Goal: Task Accomplishment & Management: Use online tool/utility

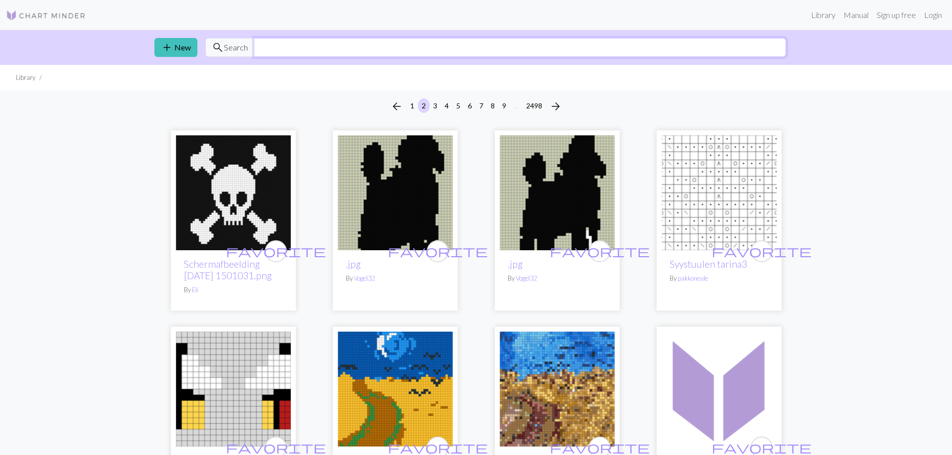
click at [367, 48] on input "text" at bounding box center [520, 47] width 532 height 19
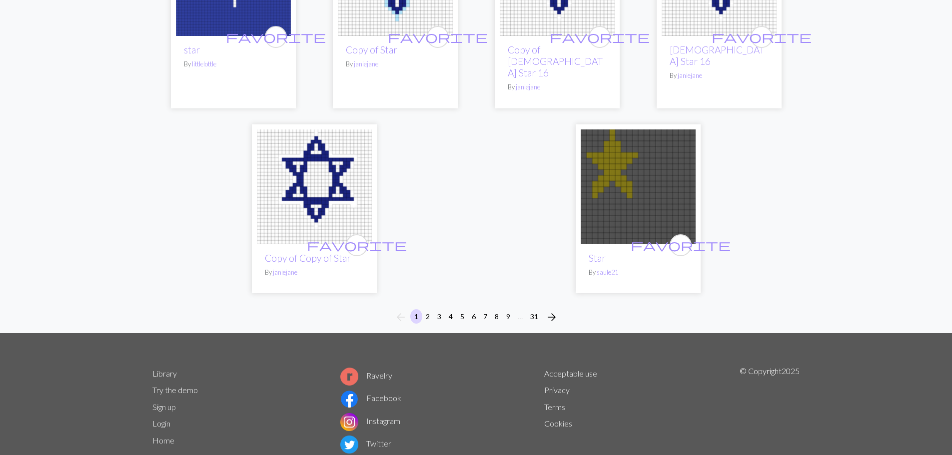
scroll to position [2600, 0]
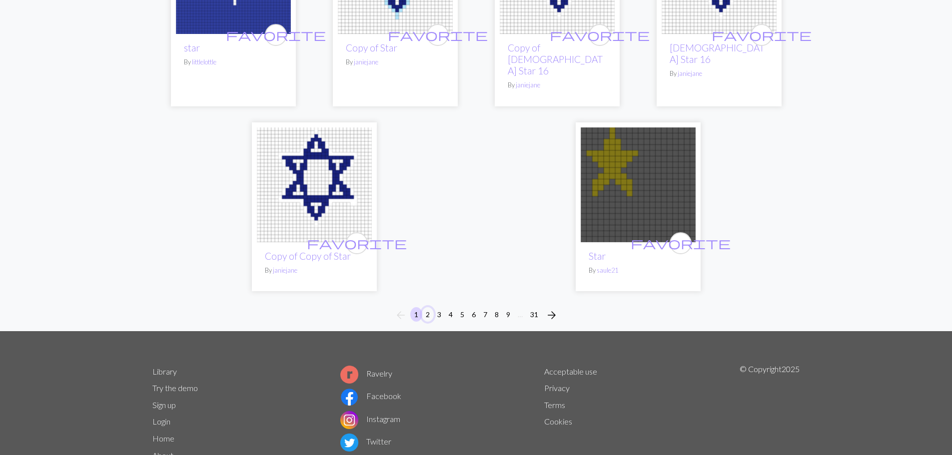
click at [428, 307] on button "2" at bounding box center [428, 314] width 12 height 14
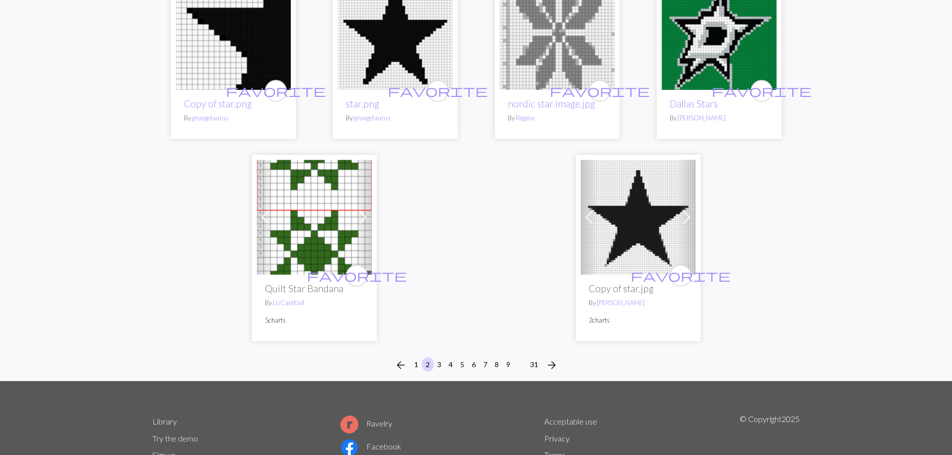
scroll to position [2500, 0]
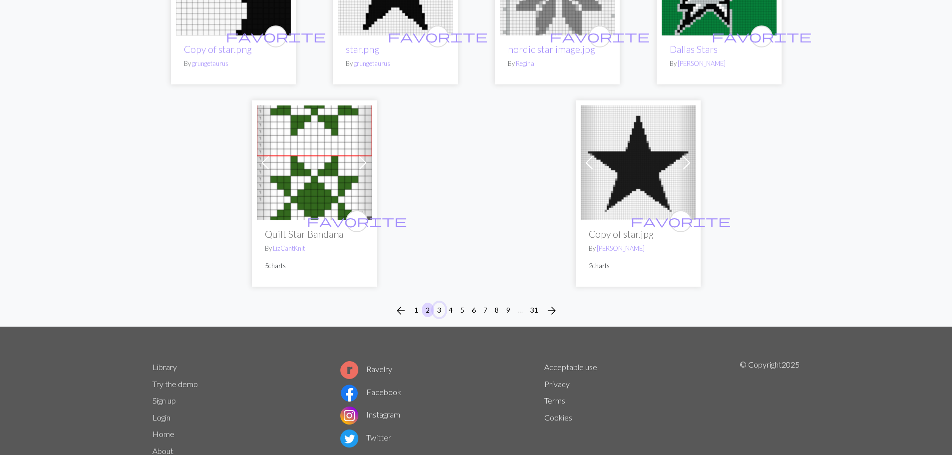
click at [438, 303] on button "3" at bounding box center [439, 310] width 12 height 14
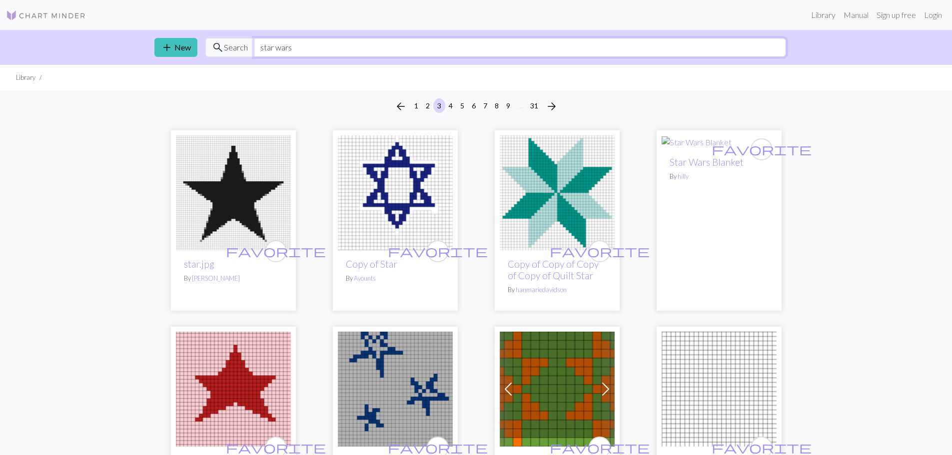
drag, startPoint x: 356, startPoint y: 42, endPoint x: 236, endPoint y: 58, distance: 121.1
click at [237, 58] on div "add New search Search star wars" at bounding box center [476, 47] width 660 height 35
type input "quilt star"
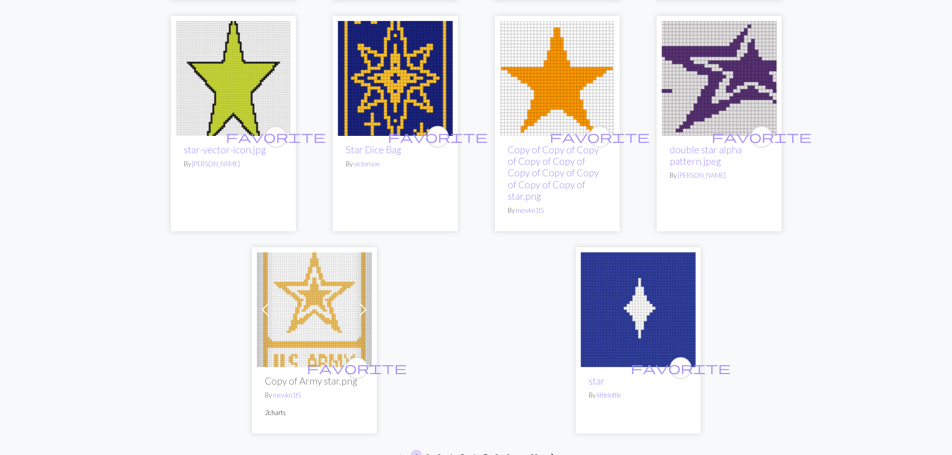
scroll to position [2500, 0]
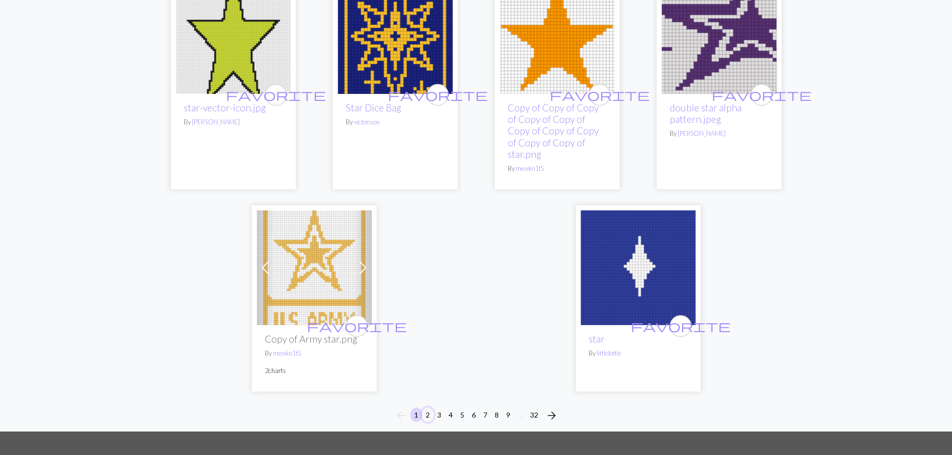
click at [426, 408] on button "2" at bounding box center [428, 415] width 12 height 14
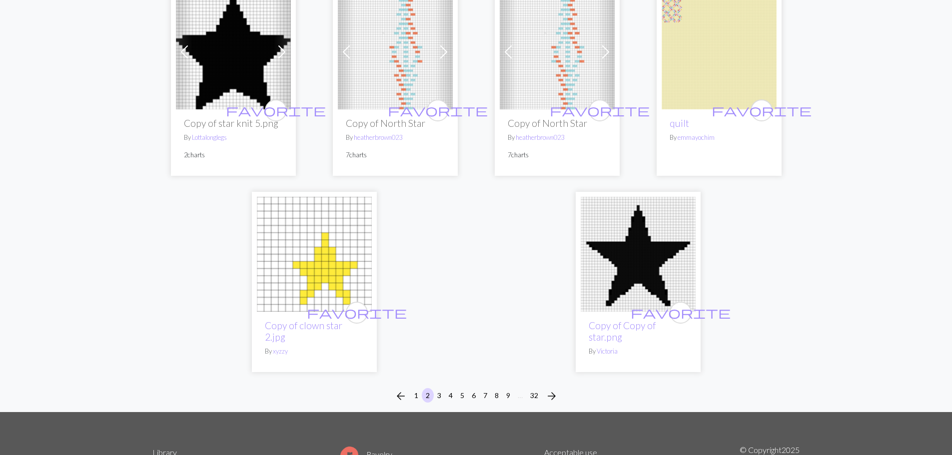
scroll to position [2450, 0]
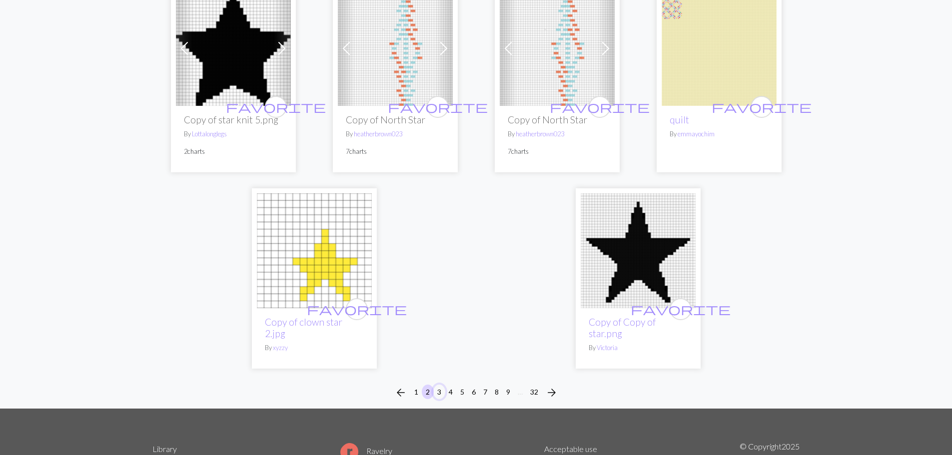
click at [440, 385] on button "3" at bounding box center [439, 392] width 12 height 14
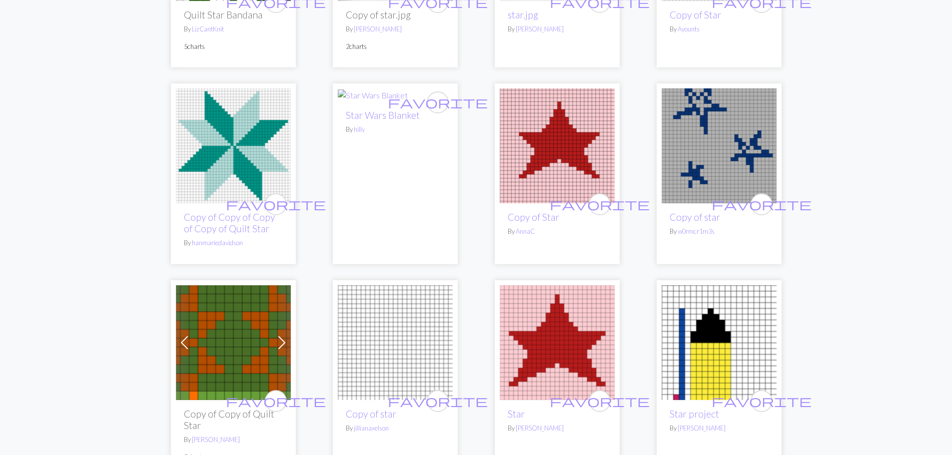
scroll to position [650, 0]
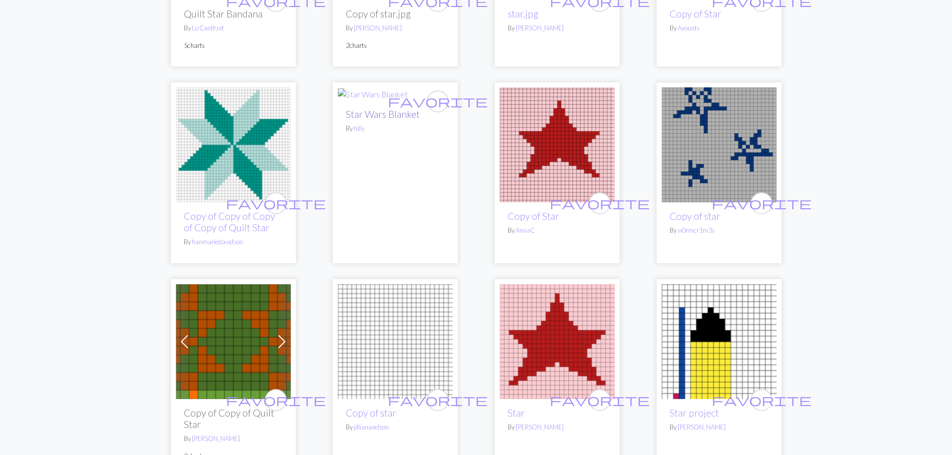
click at [399, 119] on link "Star Wars Blanket" at bounding box center [383, 113] width 74 height 11
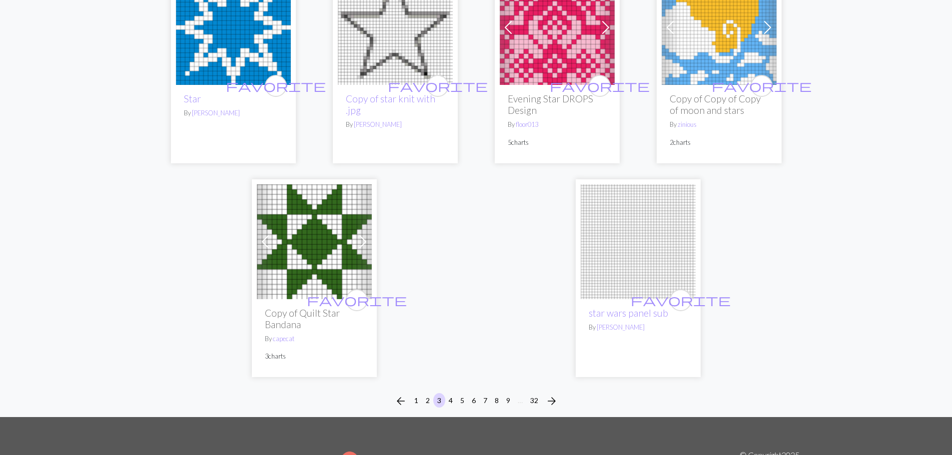
scroll to position [2550, 0]
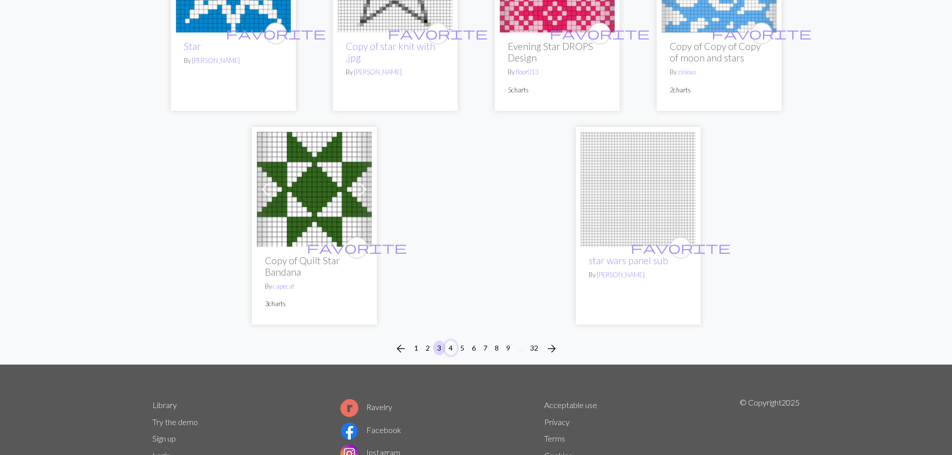
click at [449, 349] on button "4" at bounding box center [451, 348] width 12 height 14
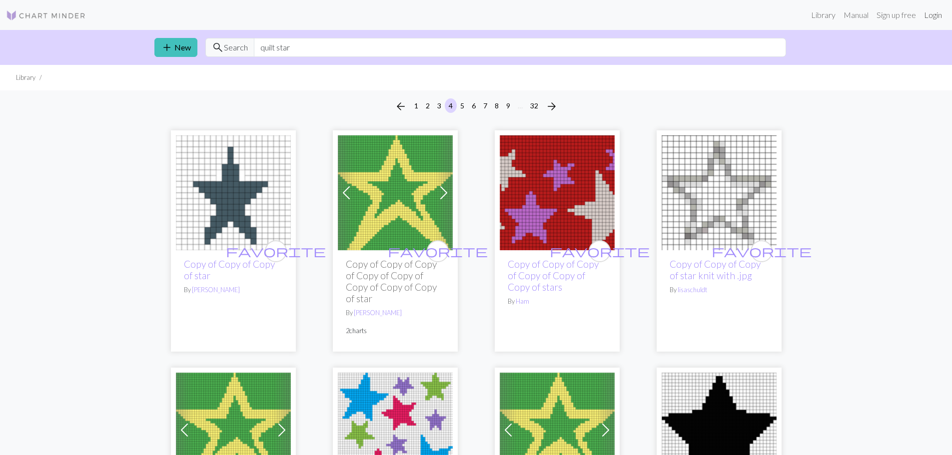
click at [932, 16] on link "Login" at bounding box center [933, 15] width 26 height 20
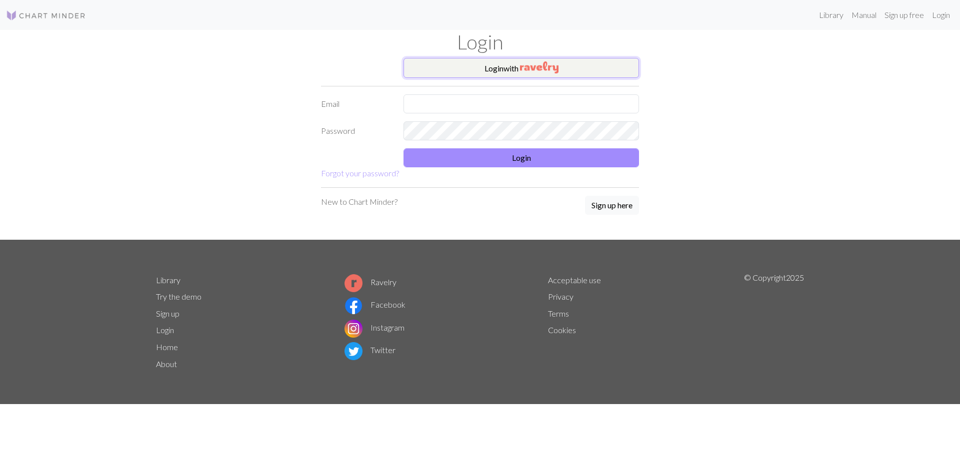
click at [527, 70] on img "button" at bounding box center [539, 67] width 38 height 12
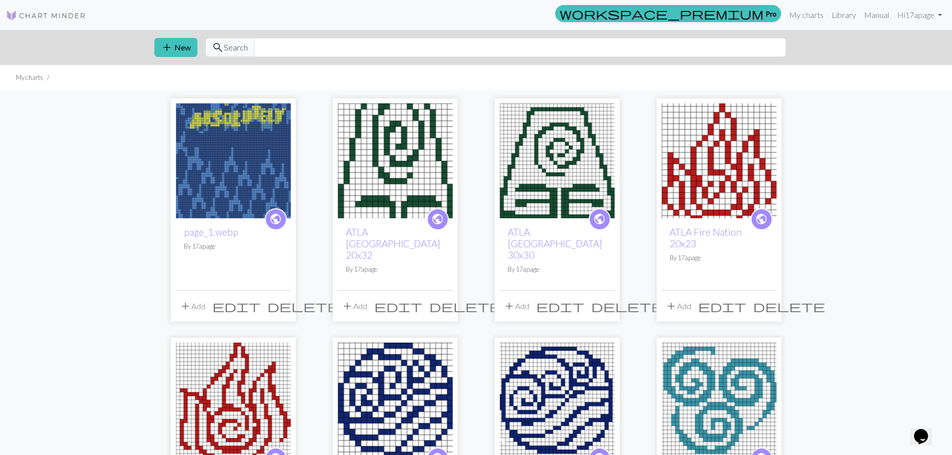
click at [247, 185] on img at bounding box center [233, 160] width 115 height 115
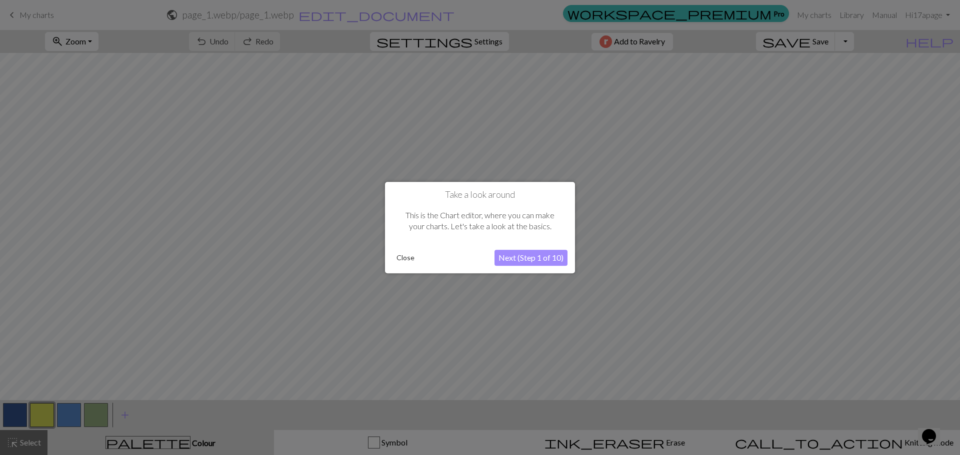
click at [522, 262] on button "Next (Step 1 of 10)" at bounding box center [530, 258] width 73 height 16
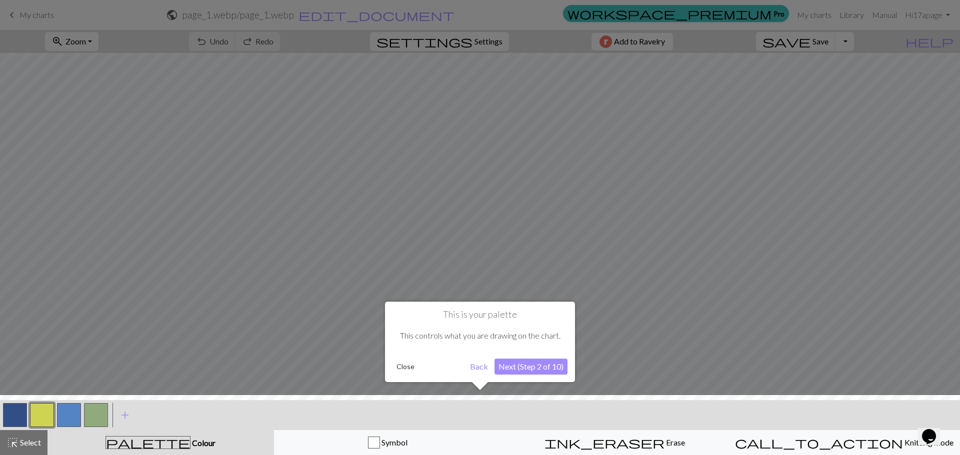
click at [526, 368] on button "Next (Step 2 of 10)" at bounding box center [530, 367] width 73 height 16
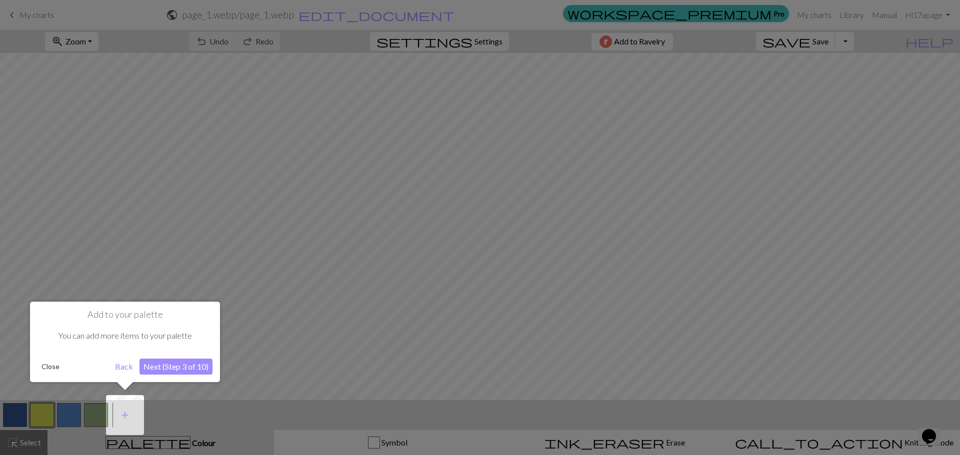
click at [43, 362] on button "Close" at bounding box center [50, 366] width 26 height 15
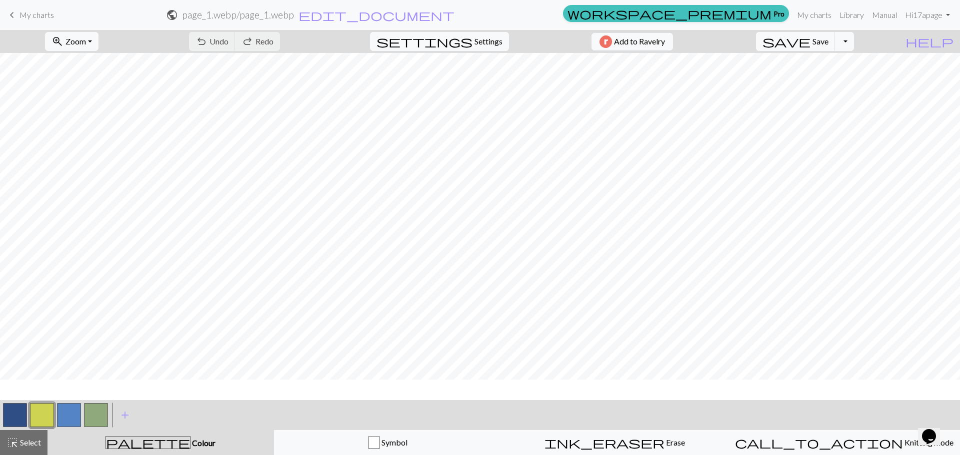
scroll to position [245, 0]
click at [74, 412] on button "button" at bounding box center [69, 415] width 24 height 24
click at [23, 442] on span "Select" at bounding box center [29, 442] width 22 height 9
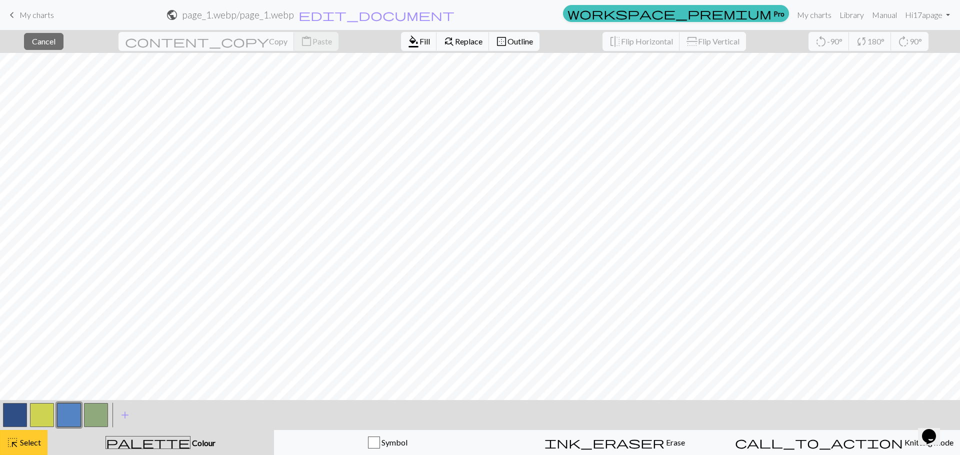
click at [26, 442] on span "Select" at bounding box center [29, 442] width 22 height 9
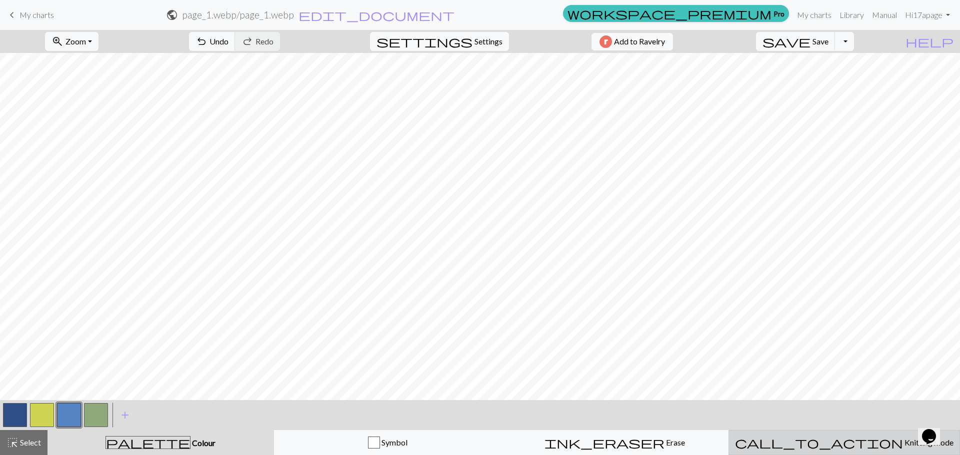
click at [848, 448] on div "call_to_action Knitting mode Knitting mode" at bounding box center [844, 443] width 218 height 12
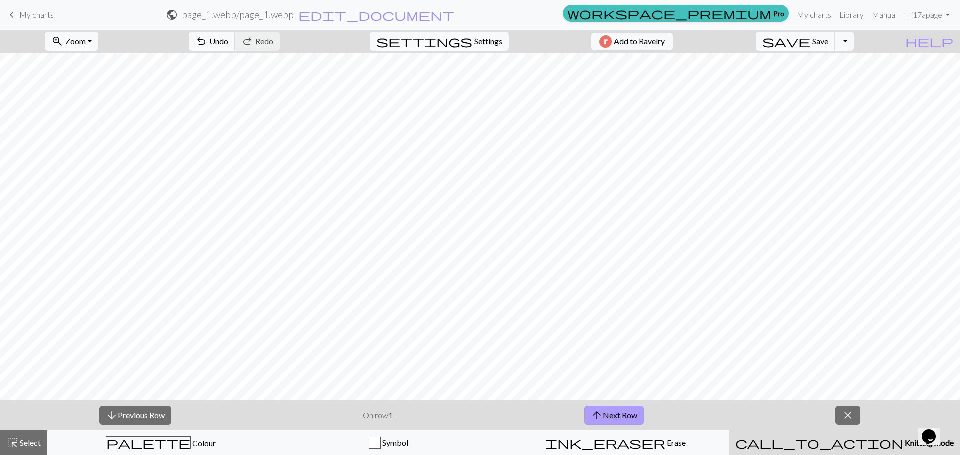
click at [610, 409] on button "arrow_upward Next Row" at bounding box center [613, 415] width 59 height 19
click at [845, 419] on span "close" at bounding box center [848, 415] width 12 height 14
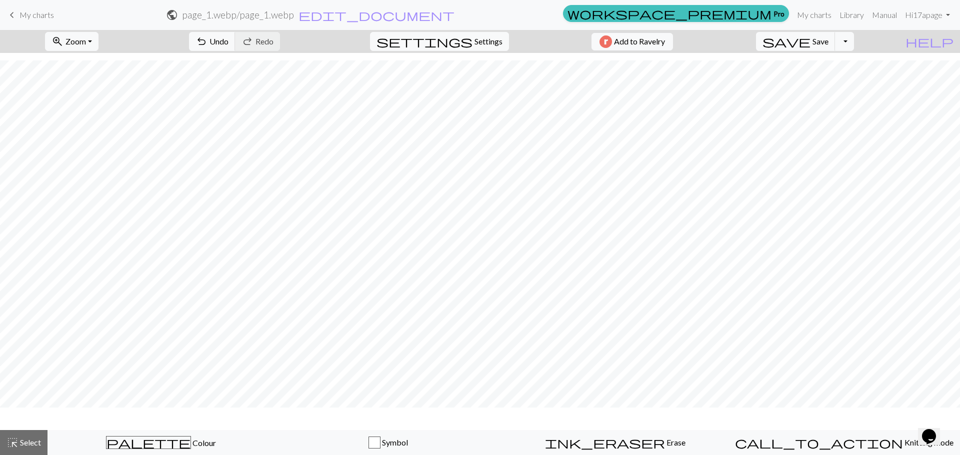
scroll to position [315, 0]
